Goal: Book appointment/travel/reservation

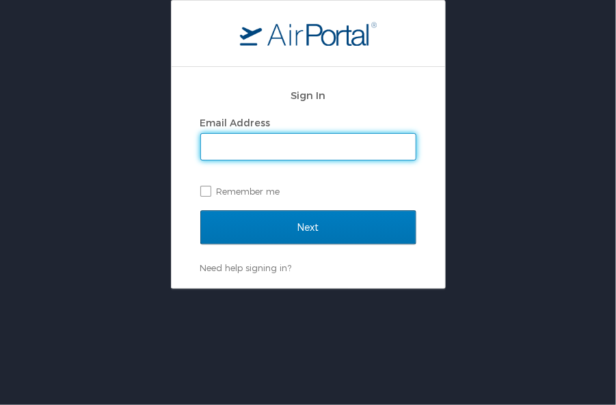
click at [261, 146] on input "Email Address" at bounding box center [308, 147] width 215 height 26
type input "[PERSON_NAME][EMAIL_ADDRESS][PERSON_NAME][DOMAIN_NAME]"
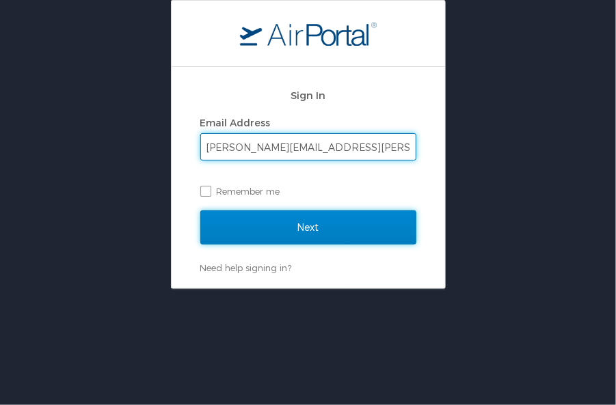
click at [325, 236] on input "Next" at bounding box center [308, 227] width 216 height 34
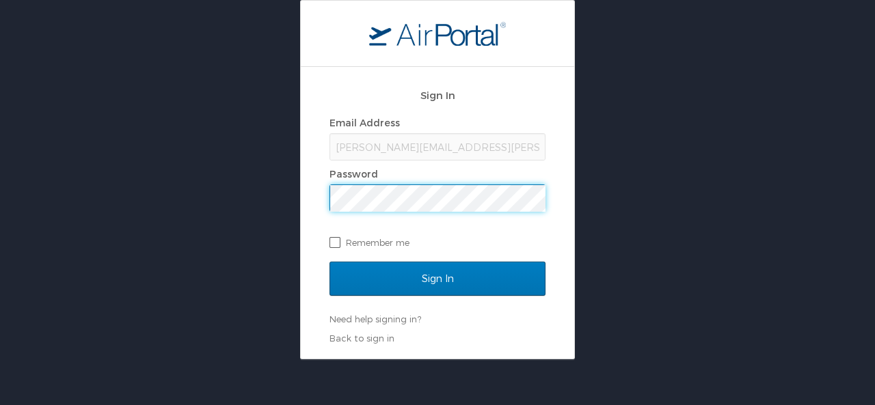
click at [329, 262] on input "Sign In" at bounding box center [437, 279] width 216 height 34
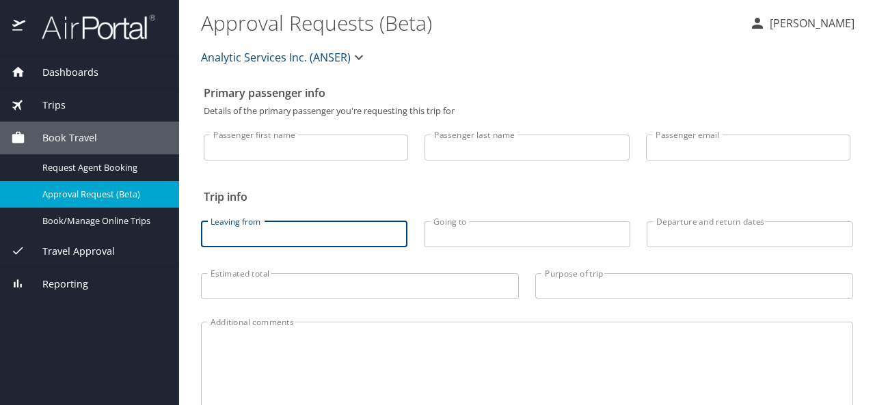
click at [317, 223] on input "Leaving from" at bounding box center [304, 234] width 206 height 26
click at [70, 141] on span "Book Travel" at bounding box center [61, 138] width 72 height 15
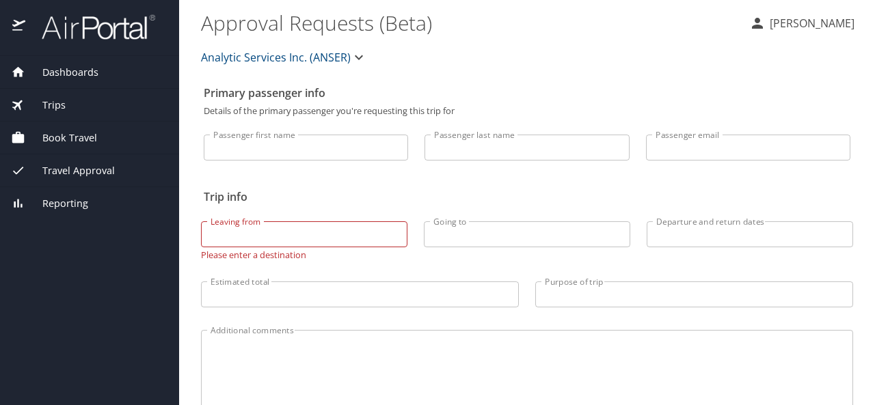
click at [70, 141] on span "Book Travel" at bounding box center [61, 138] width 72 height 15
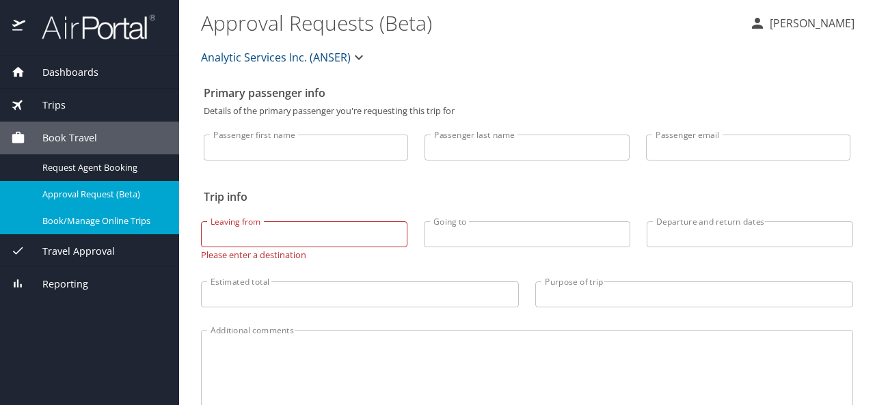
click at [78, 227] on span "Book/Manage Online Trips" at bounding box center [102, 221] width 120 height 13
